Goal: Information Seeking & Learning: Find specific fact

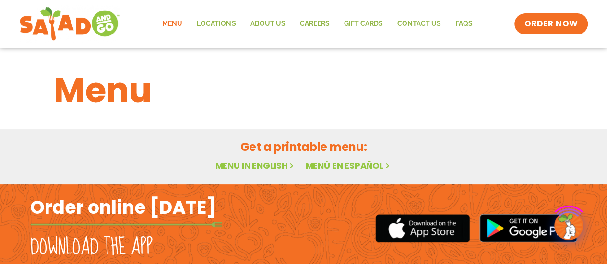
click at [242, 168] on link "Menu in English" at bounding box center [255, 166] width 81 height 12
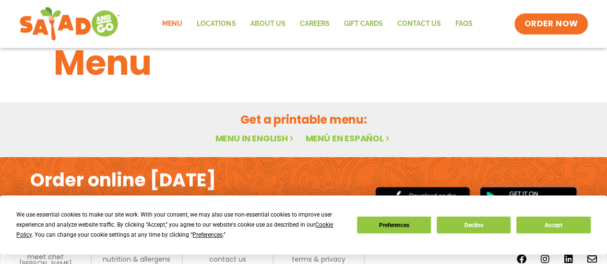
scroll to position [69, 0]
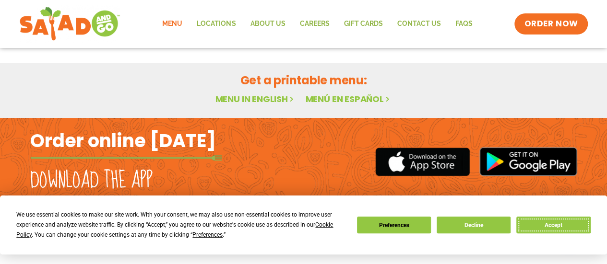
click at [537, 232] on button "Accept" at bounding box center [553, 225] width 74 height 17
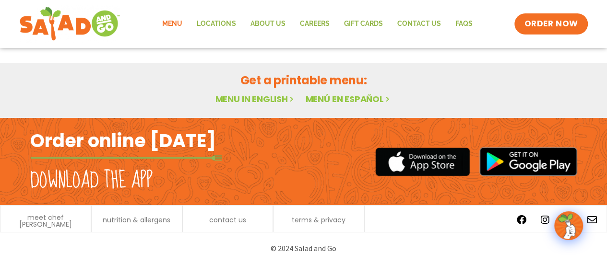
click at [249, 93] on link "Menu in English" at bounding box center [255, 99] width 81 height 12
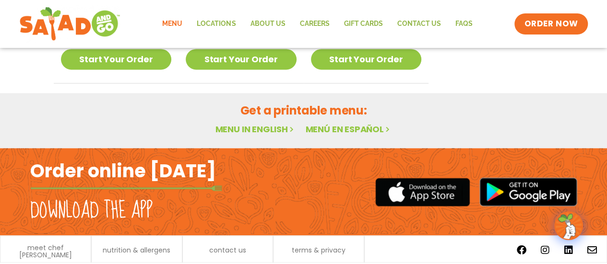
scroll to position [686, 0]
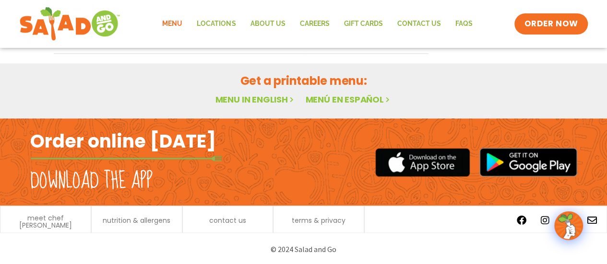
click at [130, 224] on div "nutrition & allergens" at bounding box center [136, 221] width 81 height 10
click at [132, 217] on span "nutrition & allergens" at bounding box center [137, 220] width 68 height 7
